Goal: Task Accomplishment & Management: Manage account settings

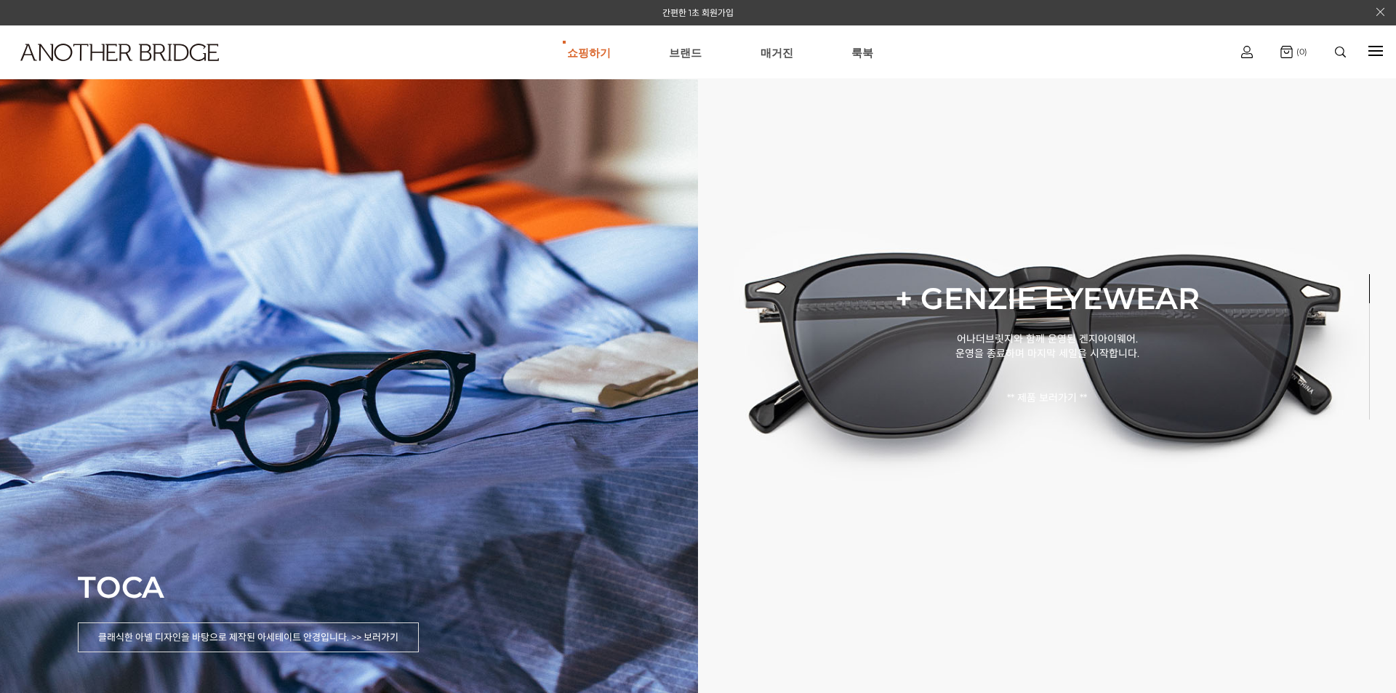
click at [1244, 52] on img at bounding box center [1247, 52] width 12 height 12
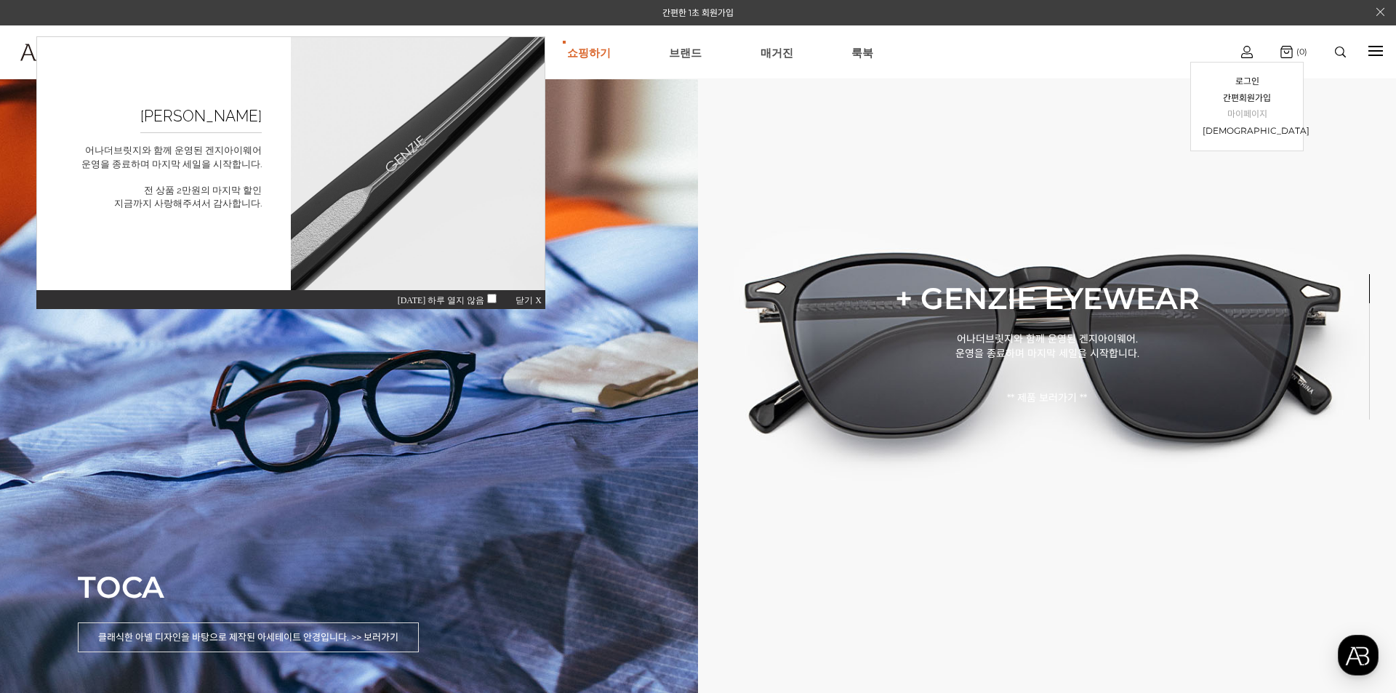
click at [1252, 114] on link "마이페이지" at bounding box center [1247, 114] width 89 height 17
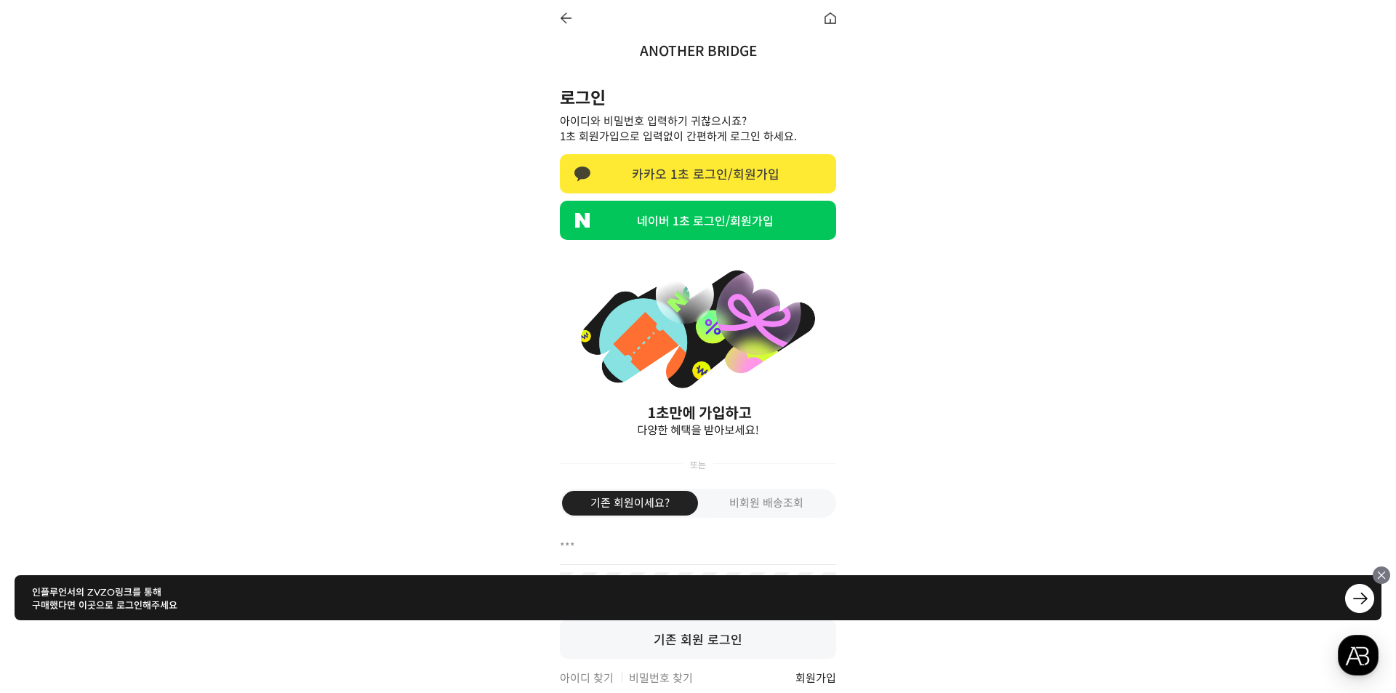
click at [666, 181] on link "카카오 1초 로그인/회원가입" at bounding box center [698, 173] width 276 height 39
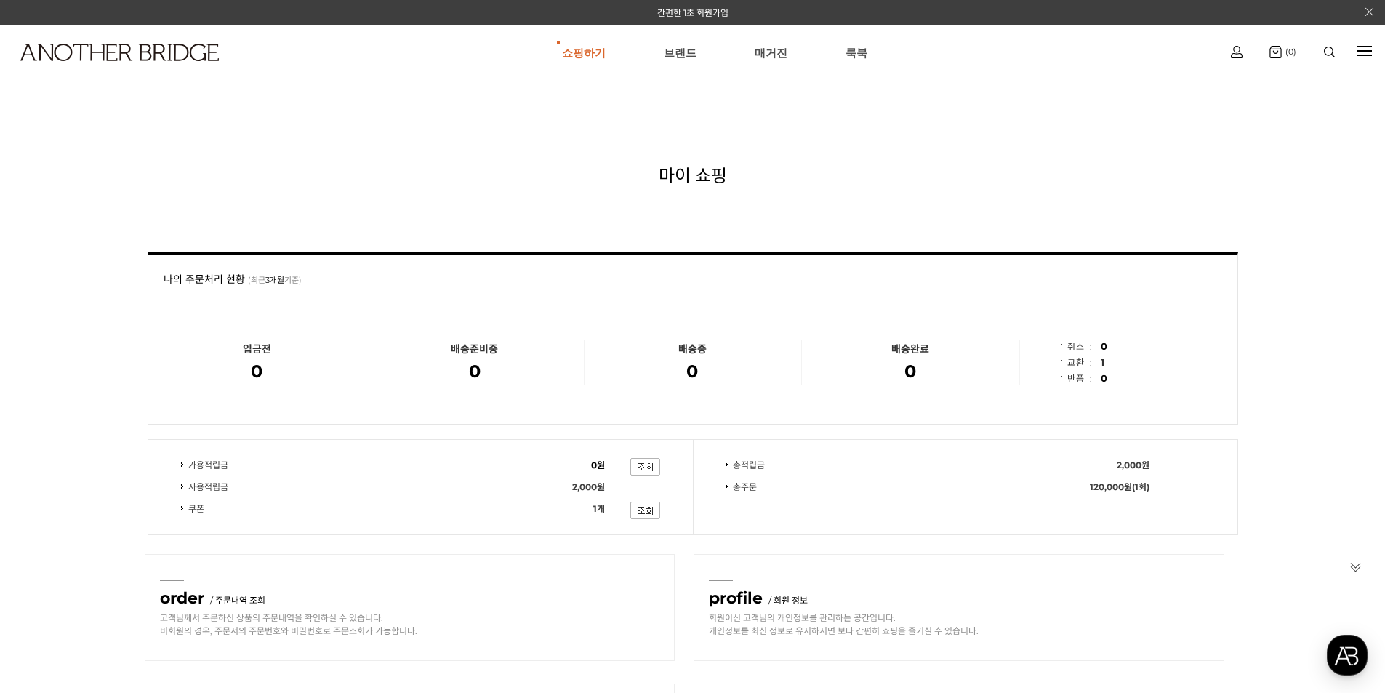
click at [1102, 364] on span "1" at bounding box center [1103, 362] width 4 height 12
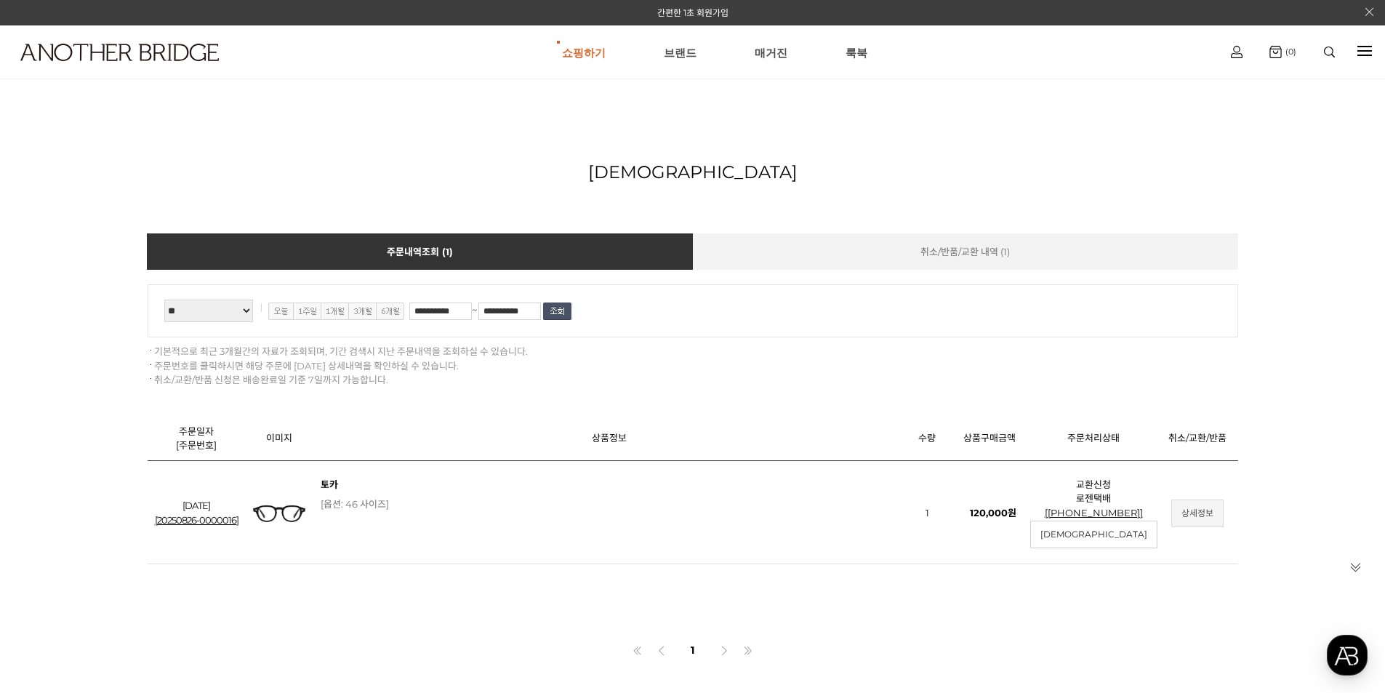
click at [1186, 518] on link "상세정보" at bounding box center [1197, 514] width 52 height 28
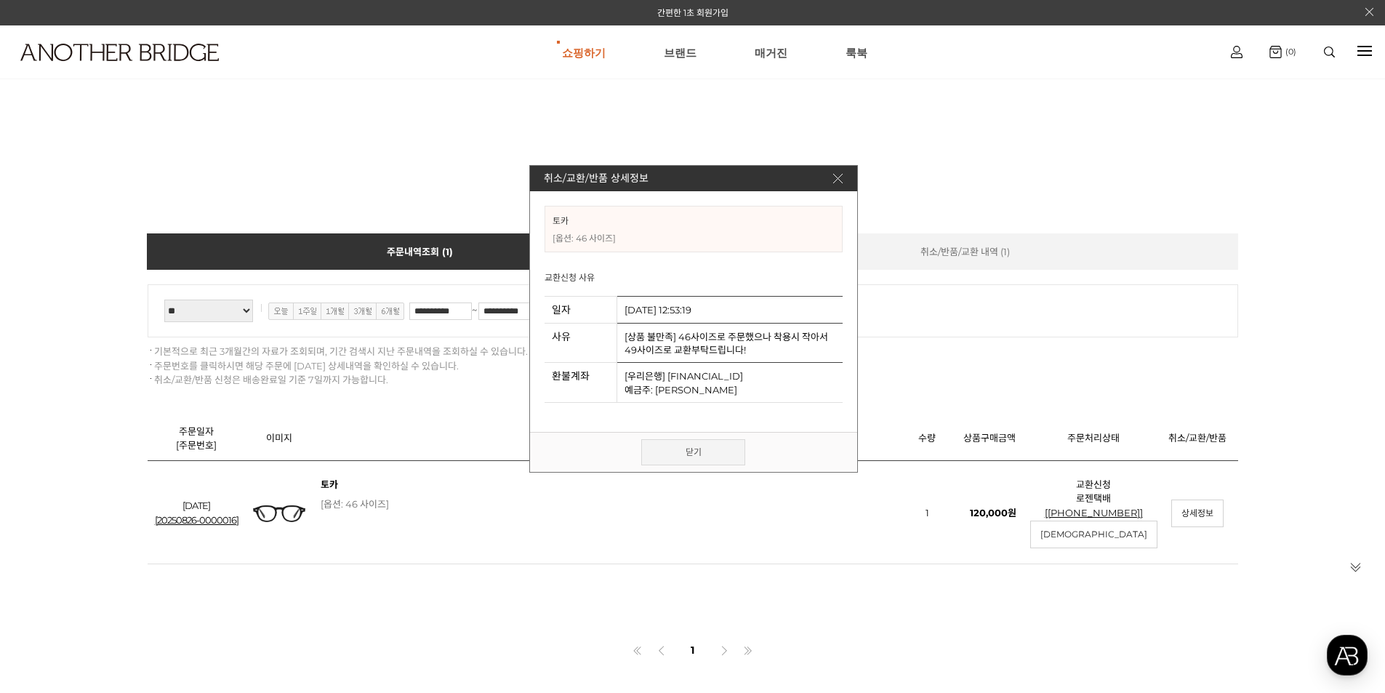
click at [683, 444] on link "닫기" at bounding box center [693, 452] width 104 height 26
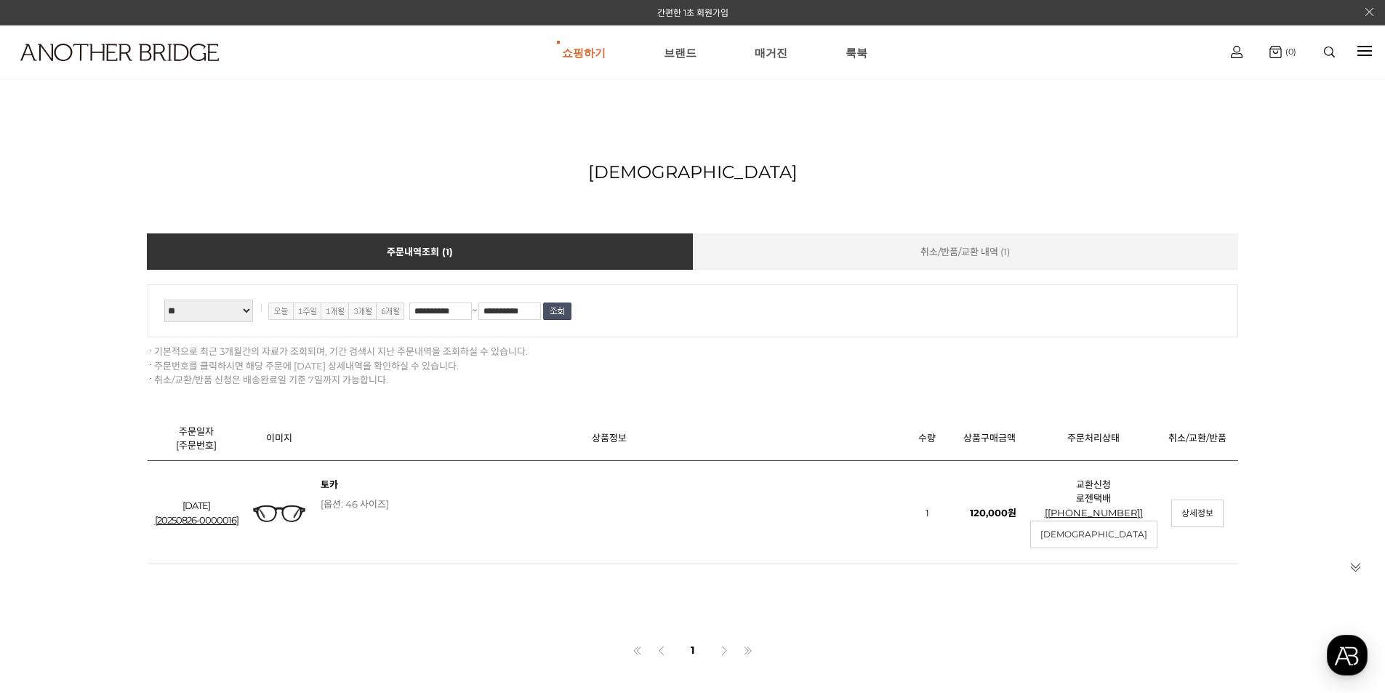
click at [1366, 47] on div at bounding box center [1365, 51] width 15 height 17
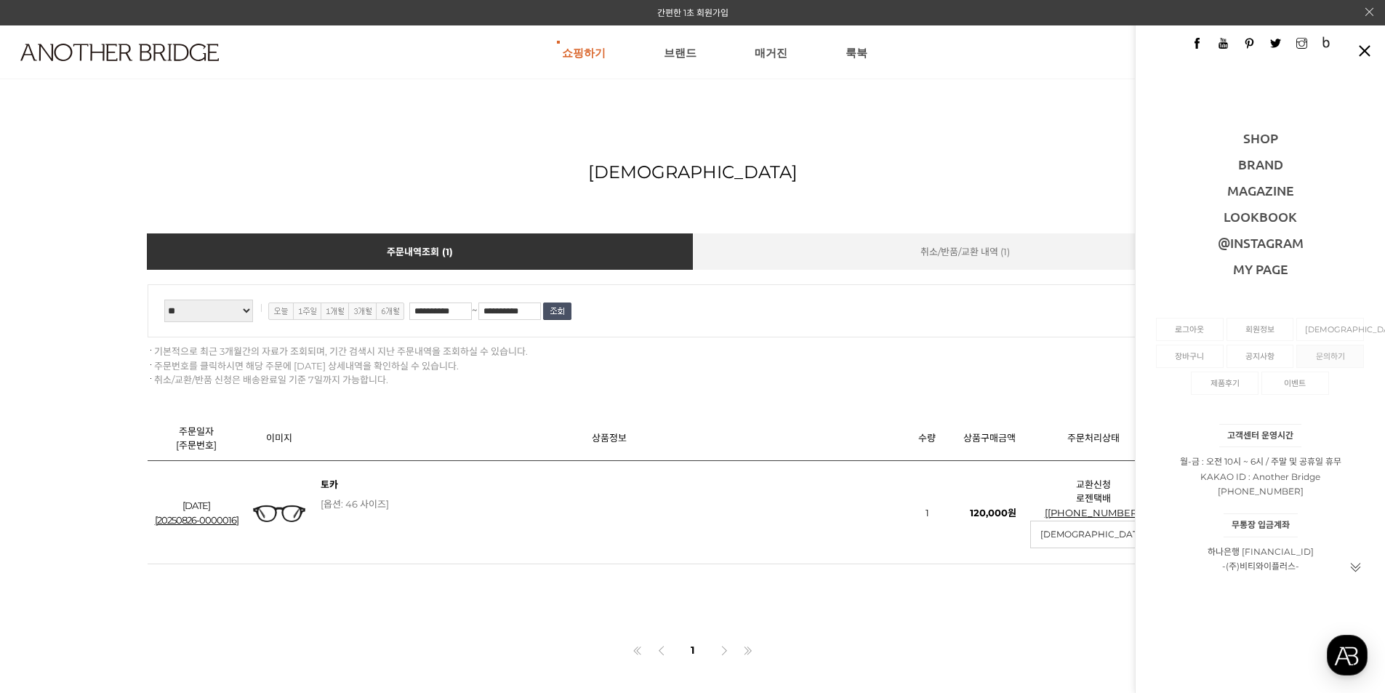
click at [1330, 357] on link "문의하기" at bounding box center [1330, 356] width 50 height 22
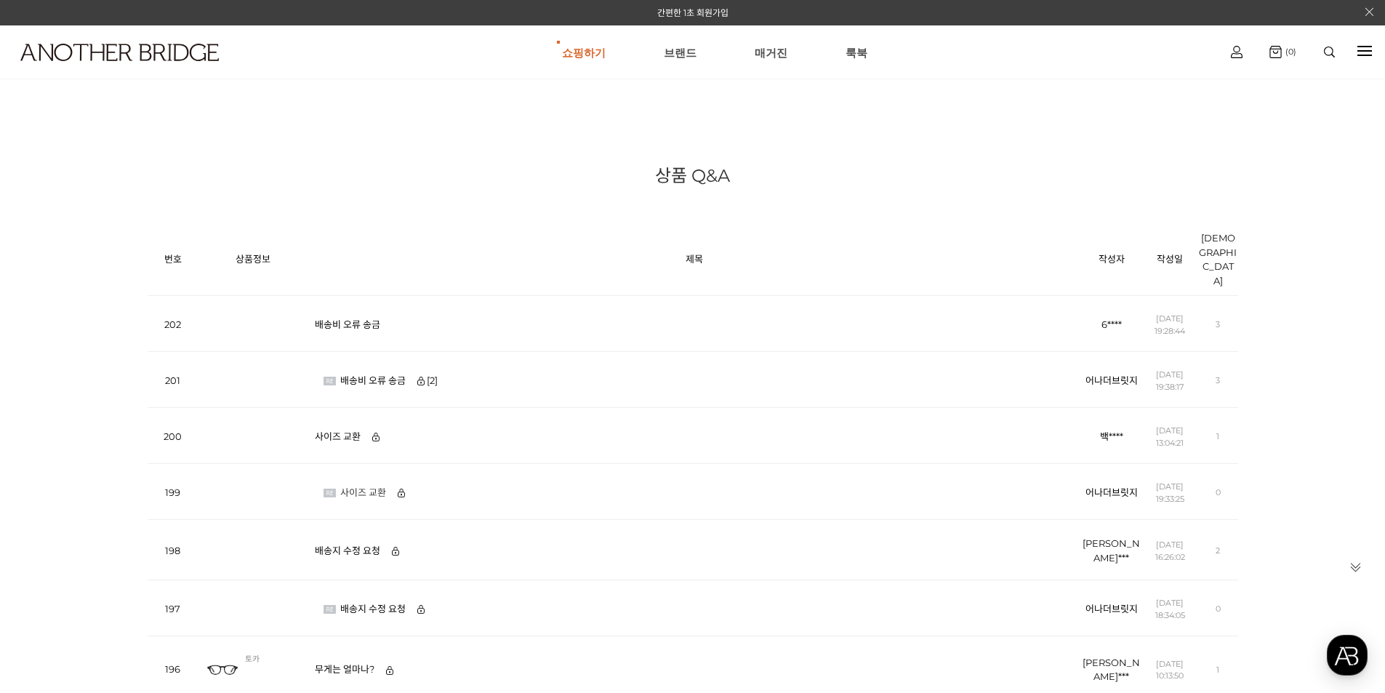
click at [378, 486] on link "사이즈 교환" at bounding box center [366, 492] width 53 height 12
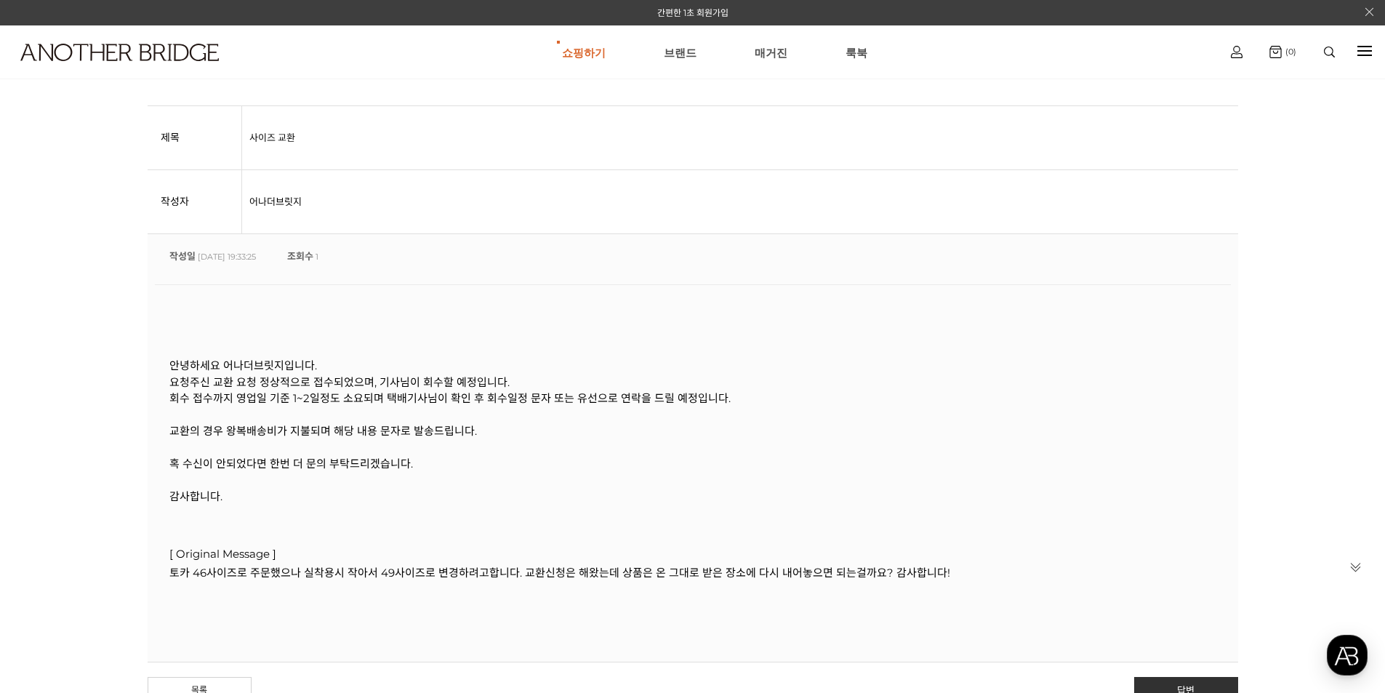
scroll to position [364, 0]
